Goal: Task Accomplishment & Management: Manage account settings

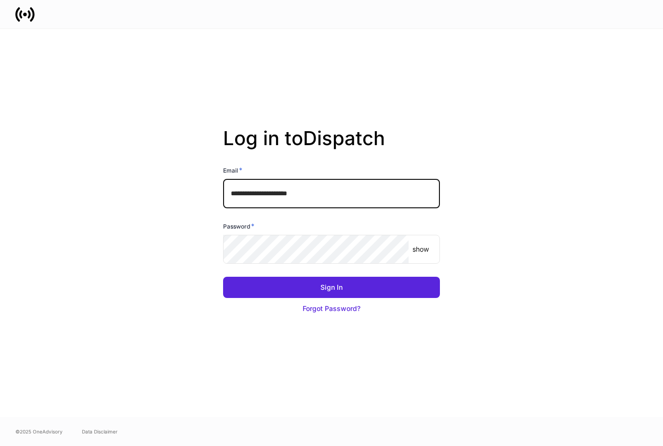
type input "**********"
click at [332, 298] on button "Sign In" at bounding box center [331, 287] width 217 height 21
